Goal: Feedback & Contribution: Leave review/rating

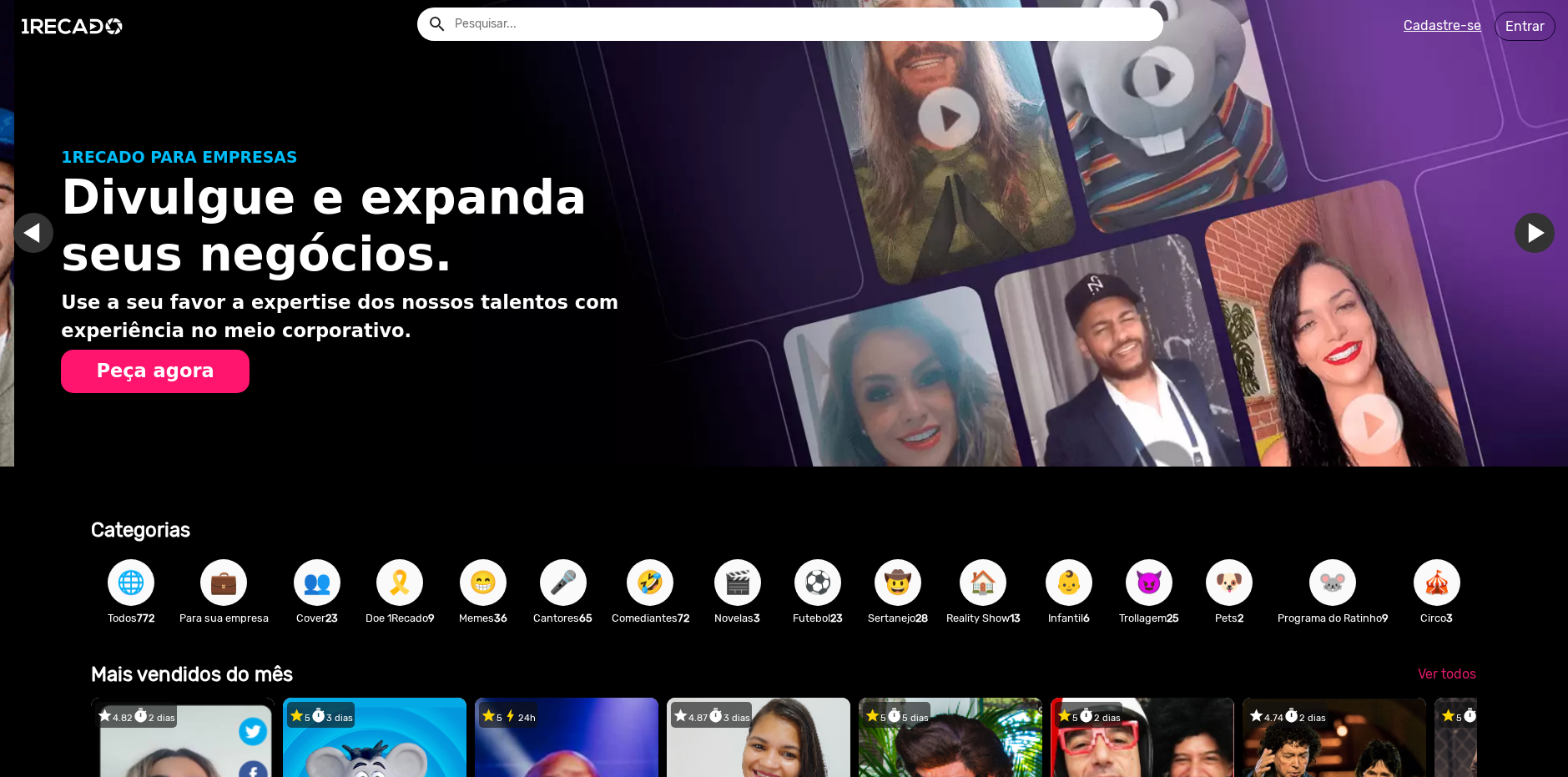
scroll to position [0, 1555]
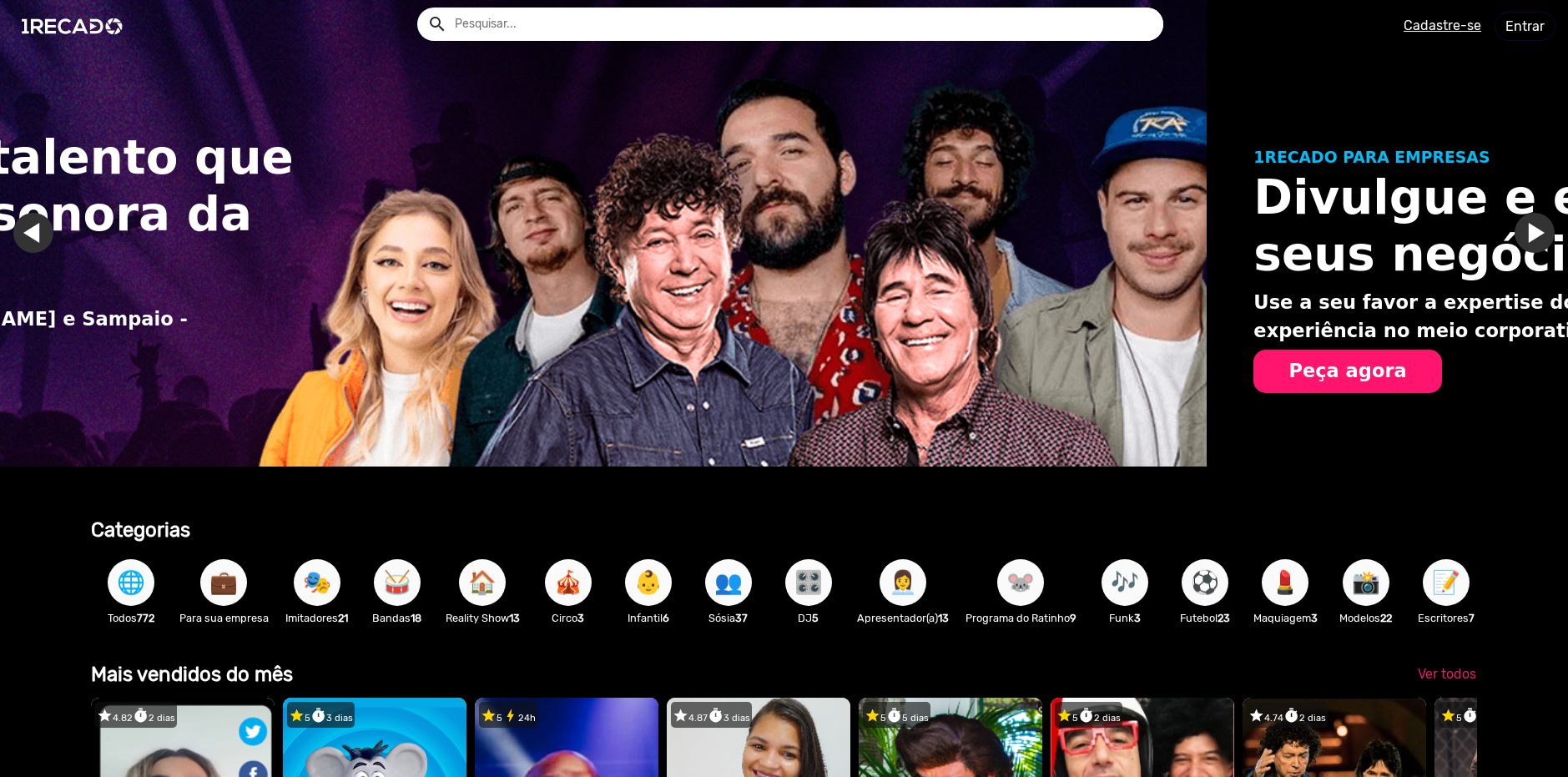
scroll to position [0, 780]
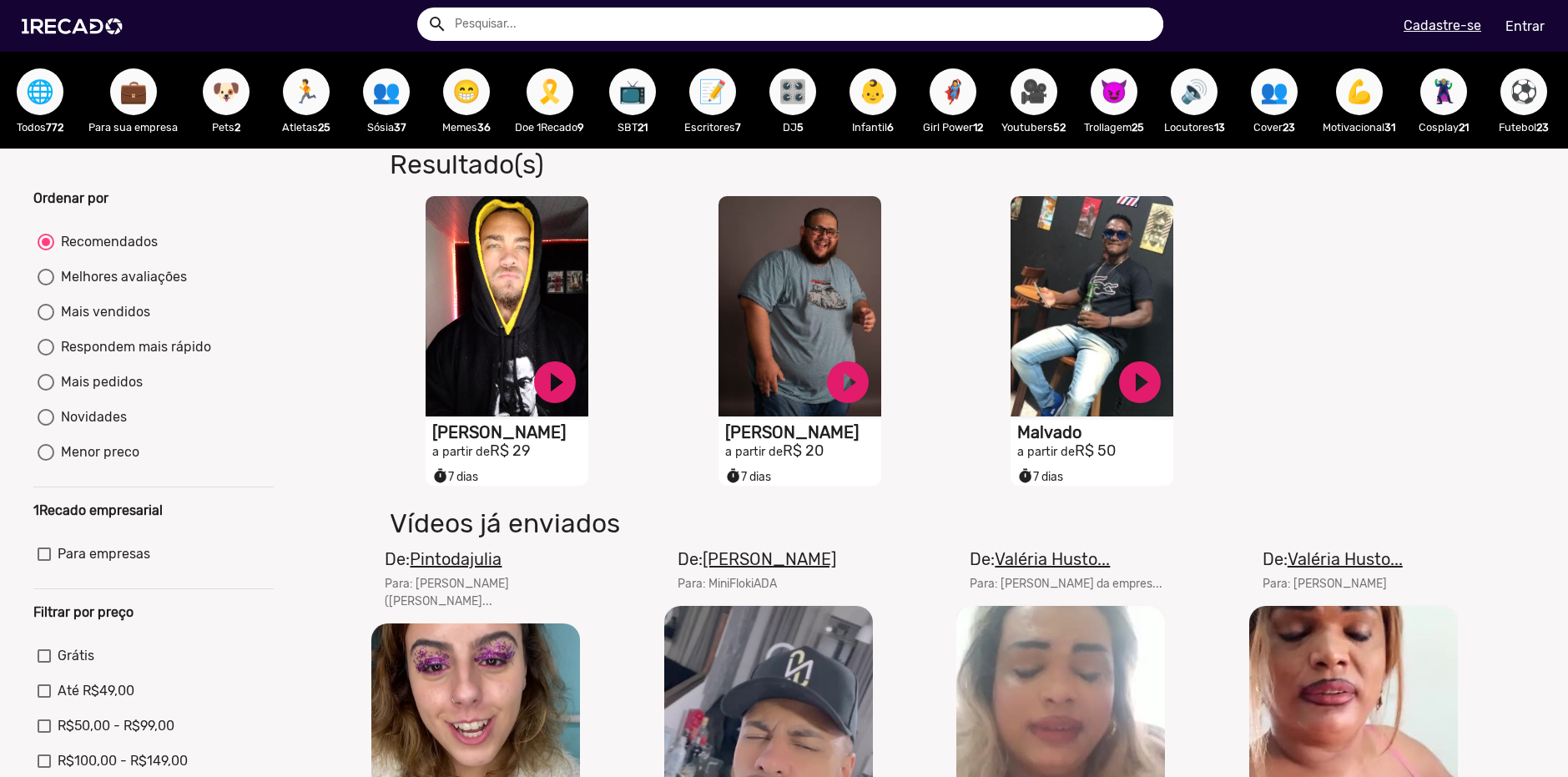
click at [1538, 23] on link "Entrar" at bounding box center [1524, 26] width 61 height 29
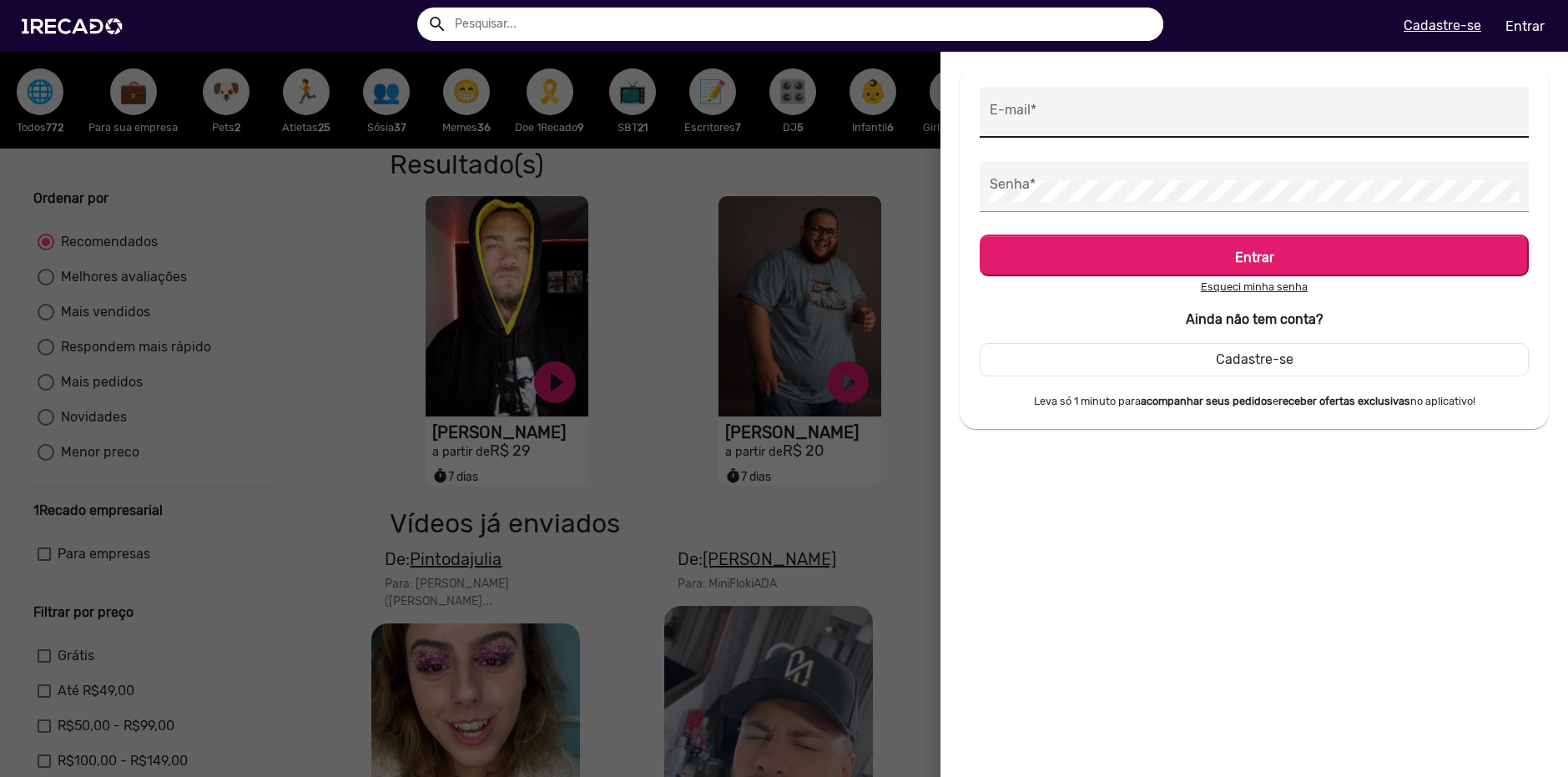
click at [1237, 129] on div "E-mail *" at bounding box center [1254, 112] width 529 height 51
click at [1227, 114] on input "E-mail *" at bounding box center [1254, 116] width 529 height 21
type input "murillocoutinho02@gmail.com"
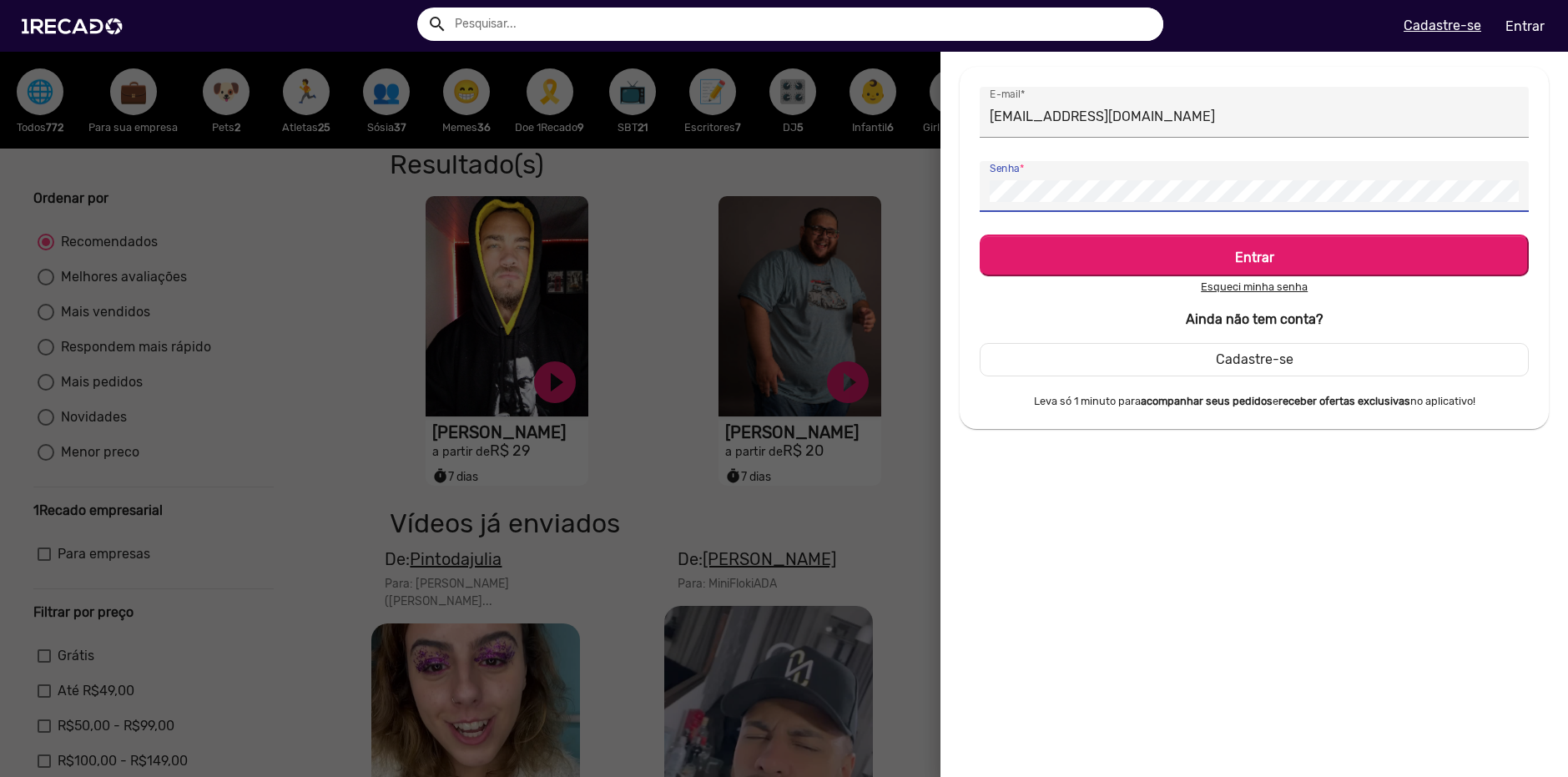
click at [980, 234] on button "Entrar" at bounding box center [1254, 255] width 549 height 42
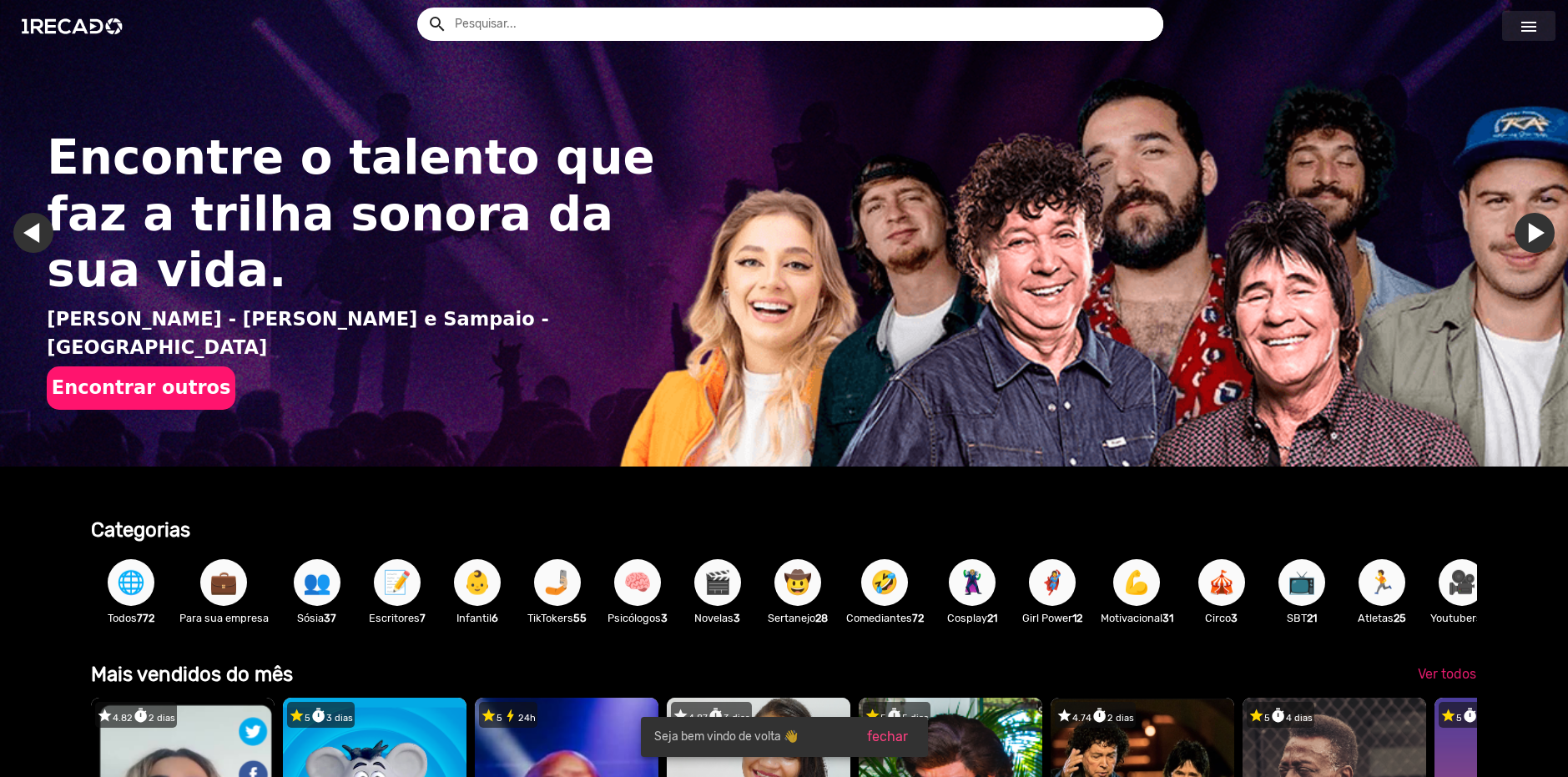
click at [1532, 28] on mat-icon "menu" at bounding box center [1528, 26] width 20 height 20
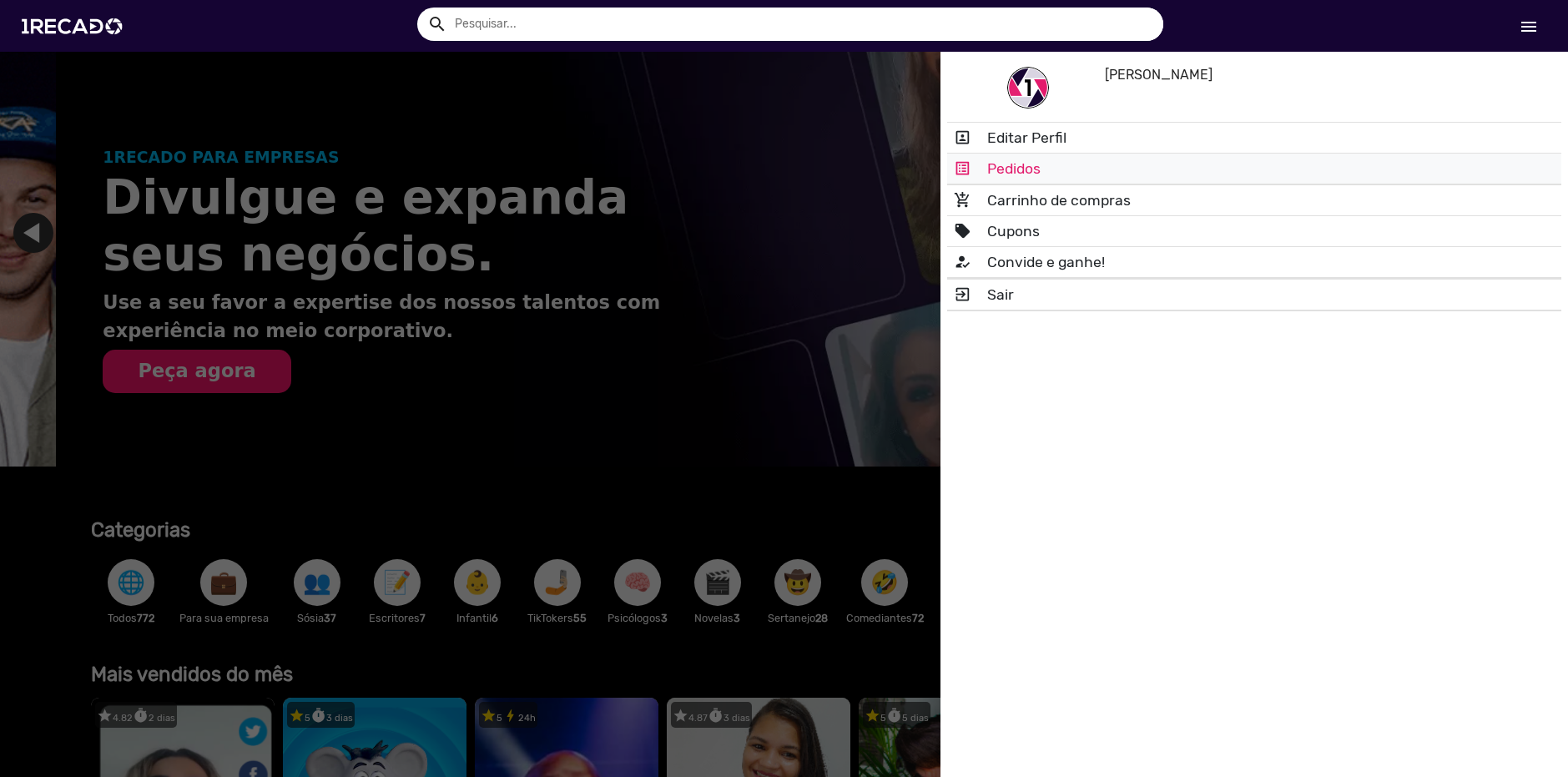
scroll to position [0, 1555]
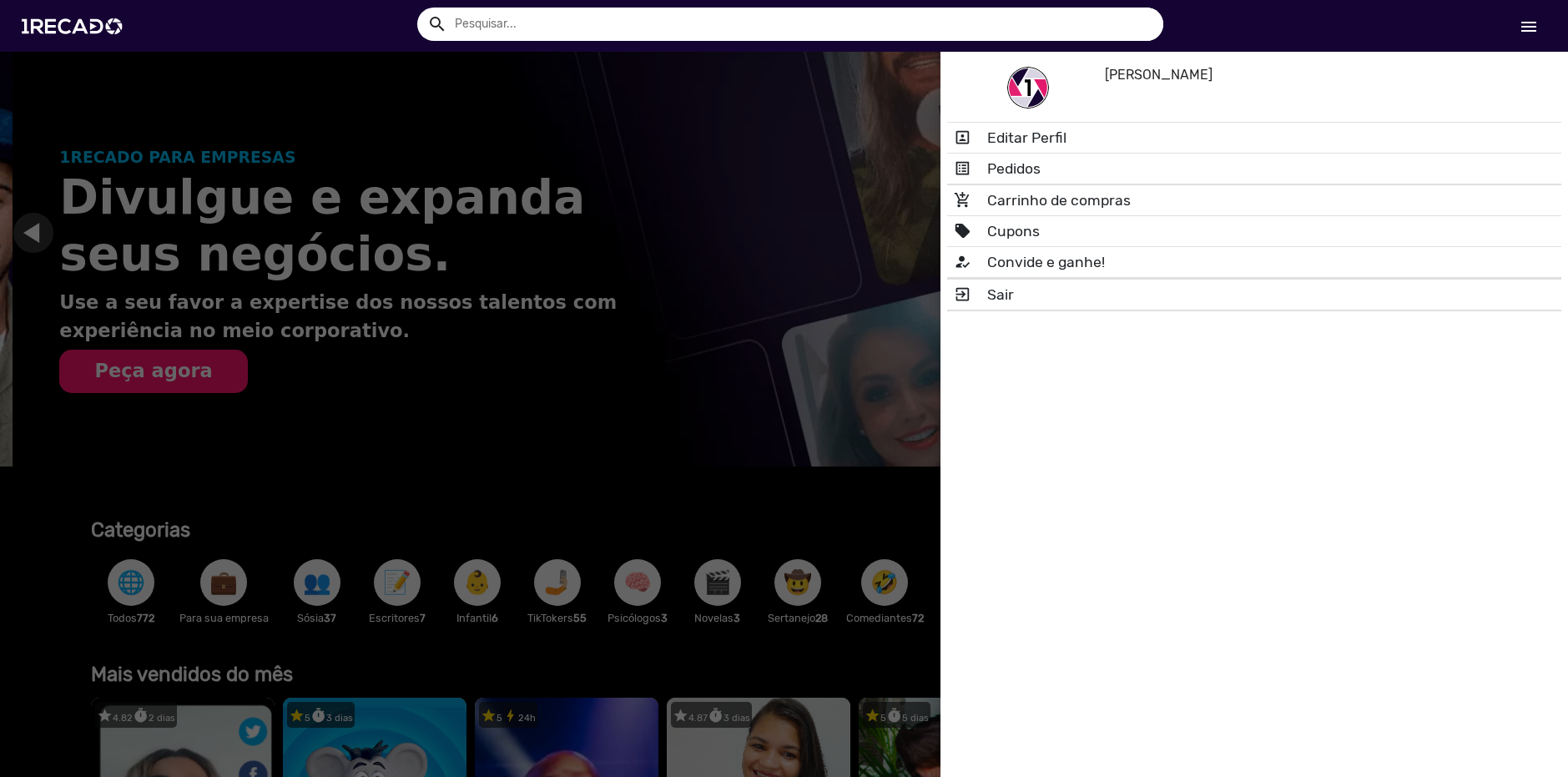
click at [1039, 168] on link "list_alt Pedidos" at bounding box center [1254, 168] width 614 height 30
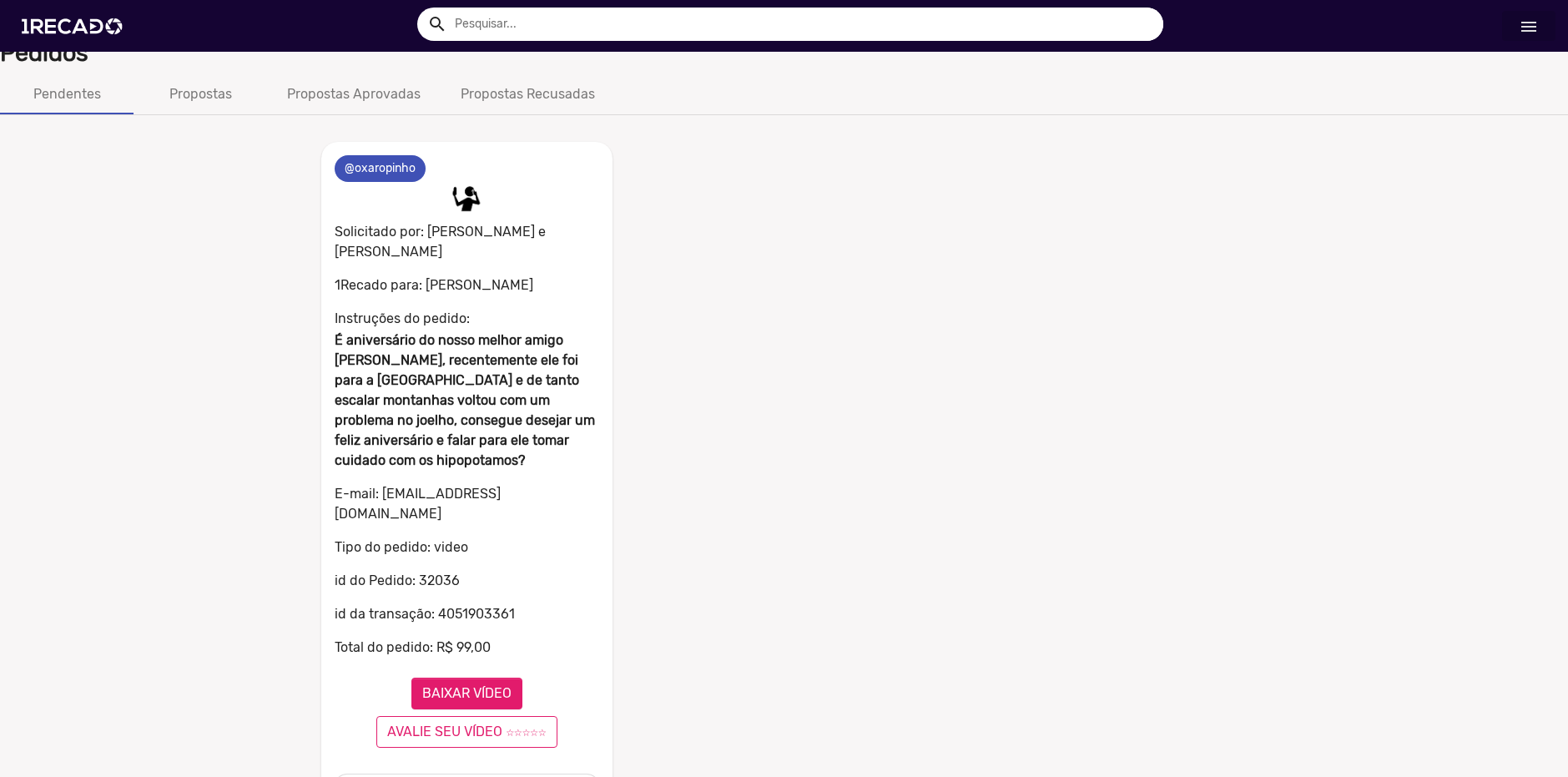
scroll to position [18, 0]
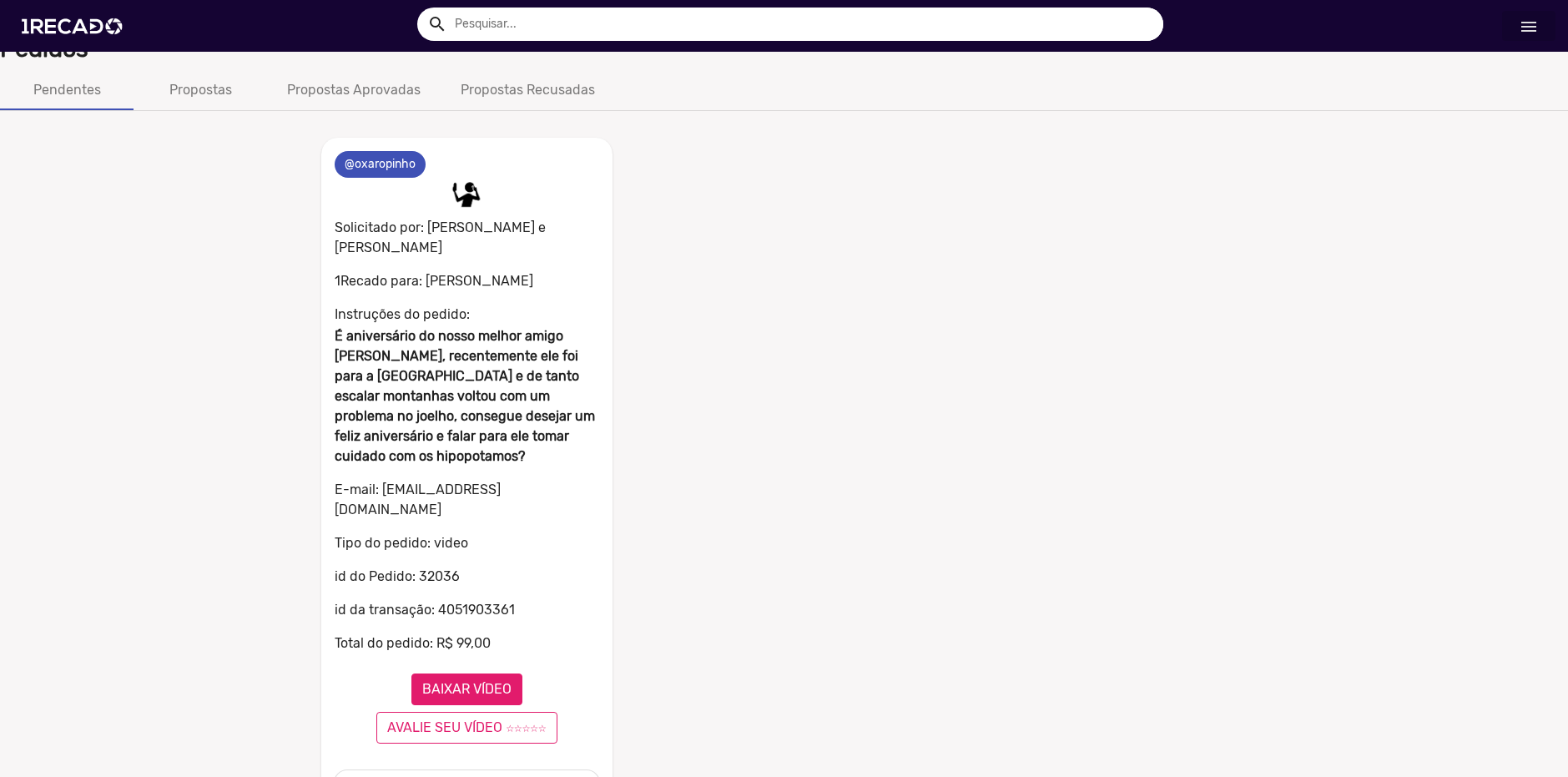
click at [465, 673] on button "BAIXAR VÍDEO" at bounding box center [466, 689] width 111 height 32
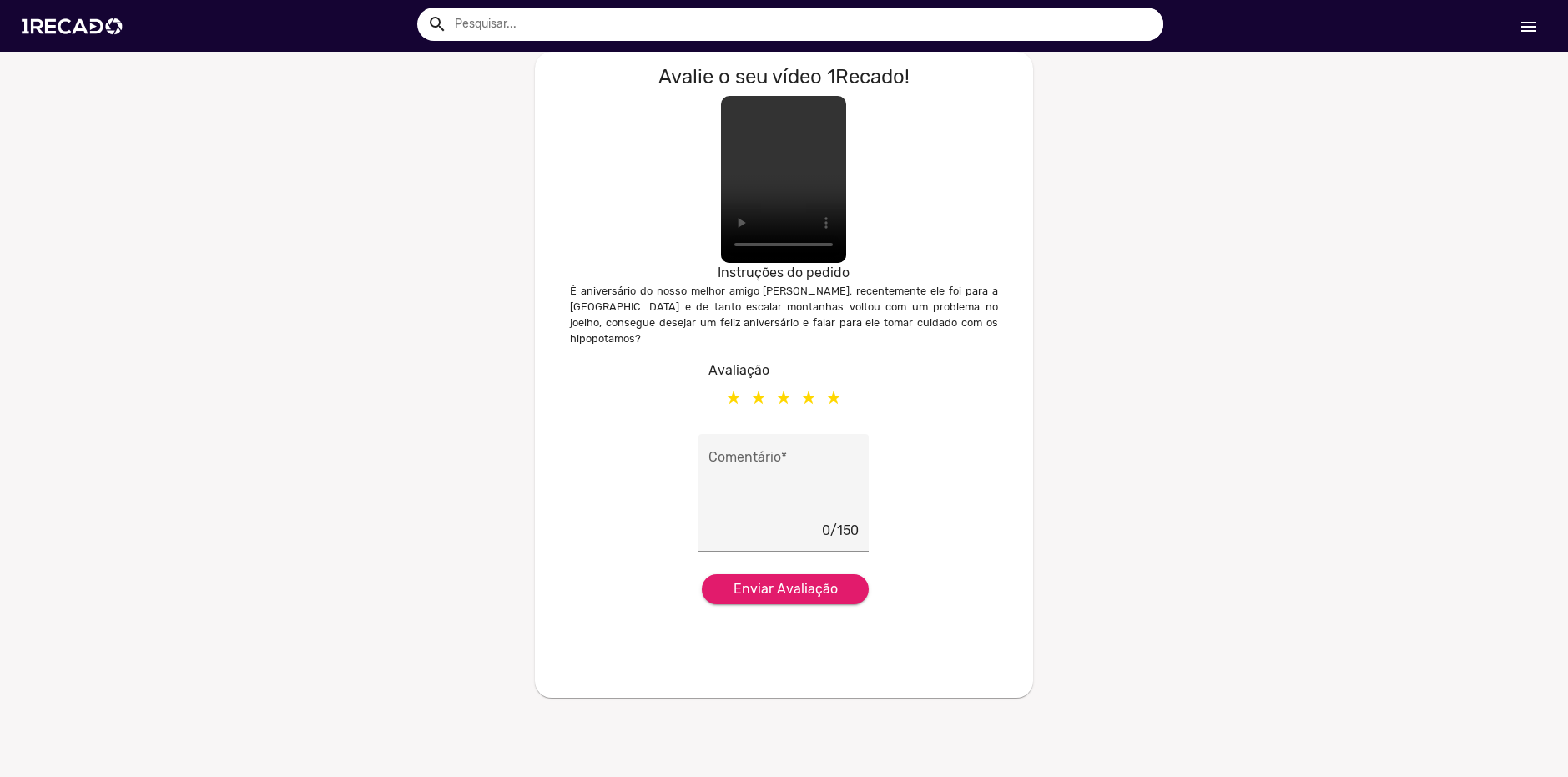
click at [834, 380] on label at bounding box center [833, 397] width 25 height 34
click at [0, 0] on input "radio" at bounding box center [0, 0] width 0 height 0
click at [832, 582] on button "Enviar Avaliação" at bounding box center [784, 589] width 167 height 30
click at [791, 491] on textarea "Comentário *" at bounding box center [784, 485] width 150 height 68
type textarea "muito bom"
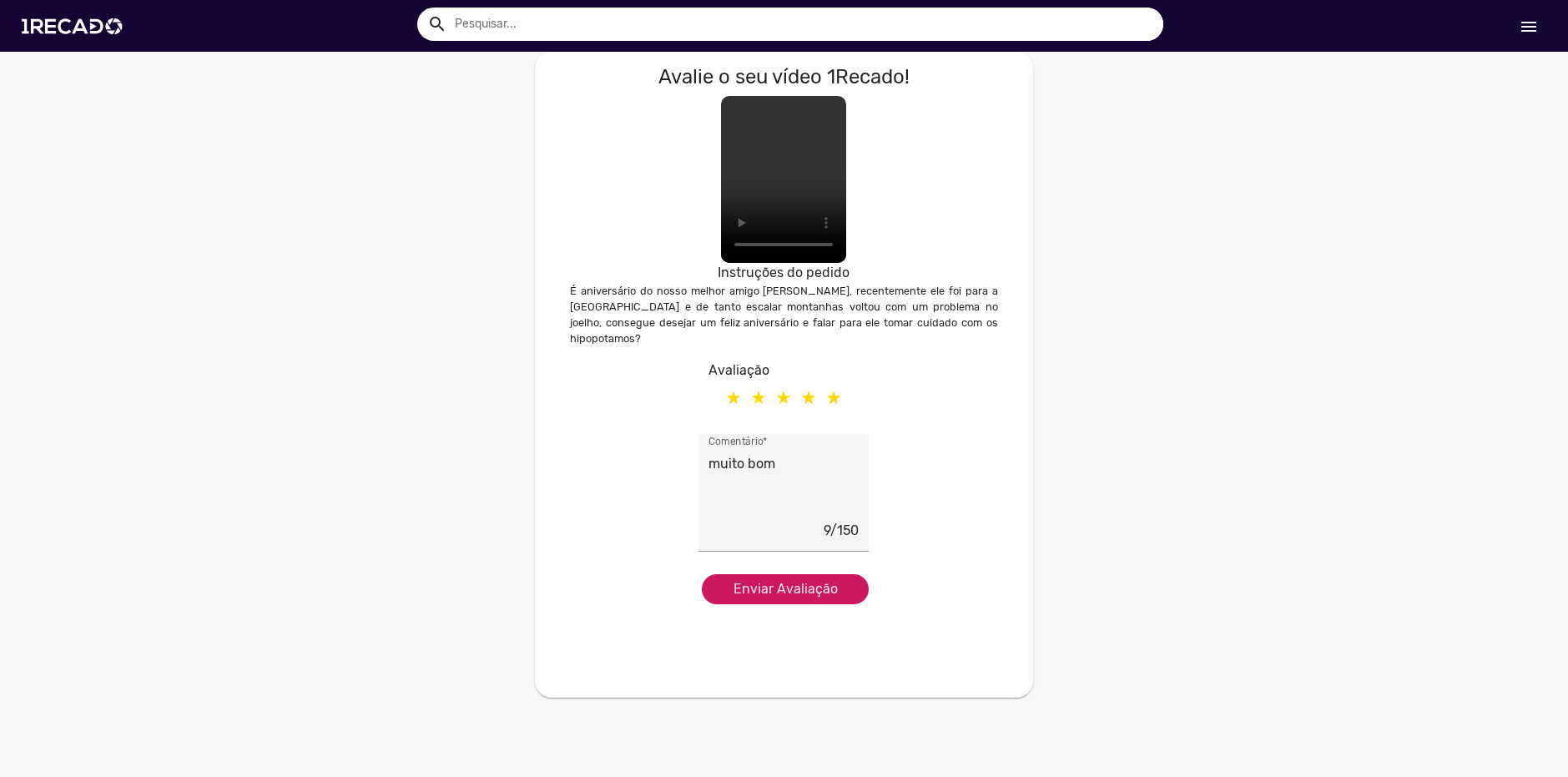
click at [823, 581] on span "Enviar Avaliação" at bounding box center [785, 588] width 105 height 16
